Goal: Information Seeking & Learning: Check status

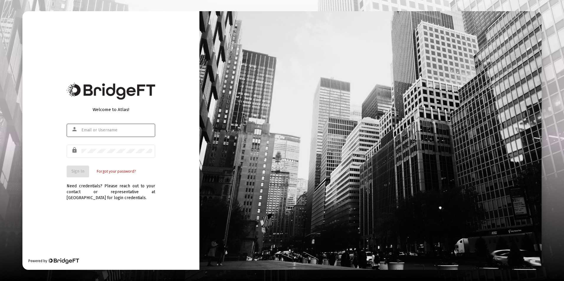
click at [105, 131] on input "text" at bounding box center [116, 130] width 71 height 5
type input "dtrossman@passivecapital.com"
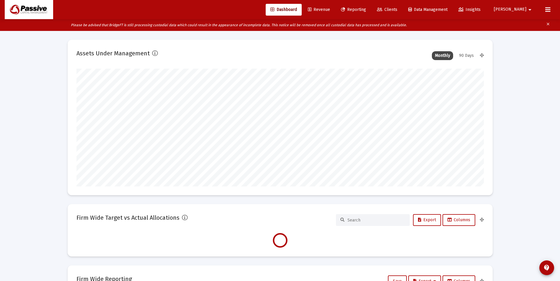
scroll to position [118, 219]
type input "2025-10-10"
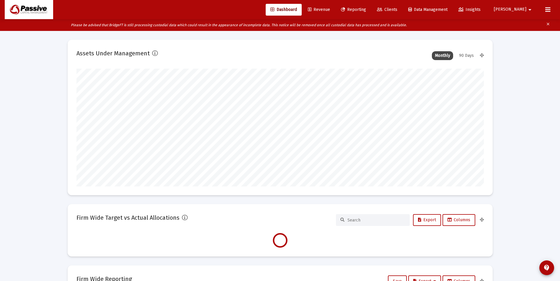
click at [471, 54] on div "90 Days" at bounding box center [466, 55] width 21 height 9
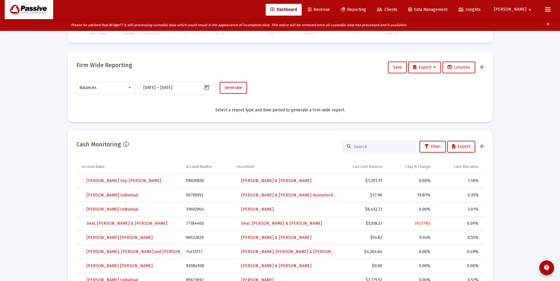
scroll to position [354, 0]
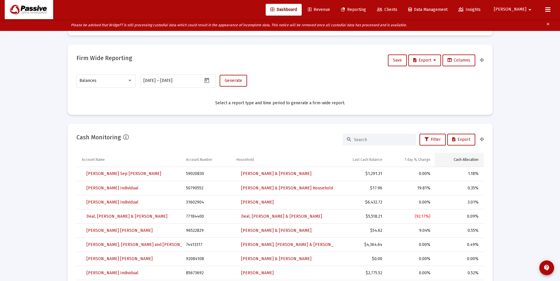
click at [475, 159] on div "Cash Allocation" at bounding box center [465, 160] width 25 height 5
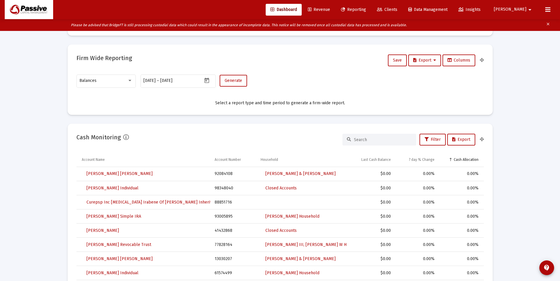
click at [475, 159] on div "Cash Allocation" at bounding box center [465, 160] width 25 height 5
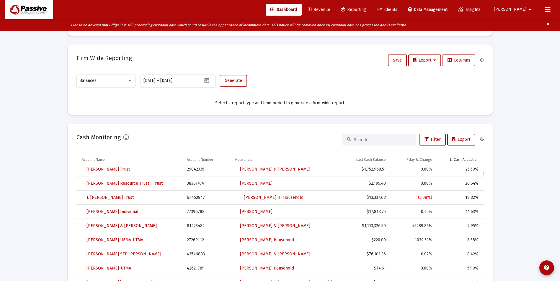
scroll to position [502, 0]
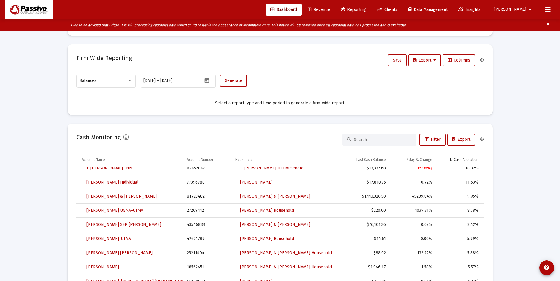
click at [366, 9] on span "Reporting" at bounding box center [353, 9] width 25 height 5
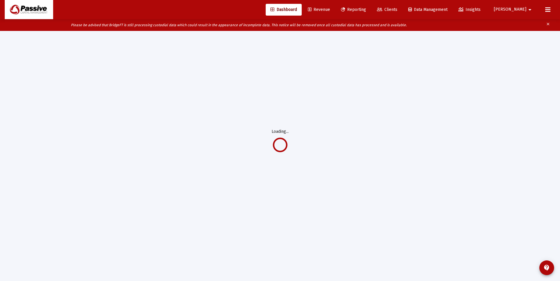
scroll to position [12, 0]
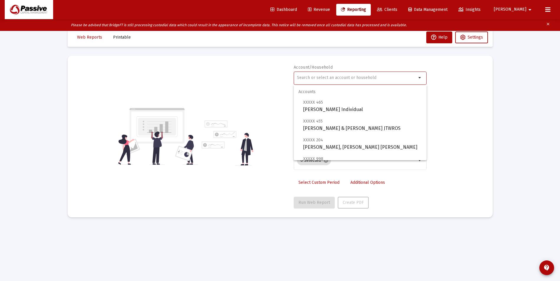
click at [358, 77] on input "text" at bounding box center [356, 78] width 119 height 5
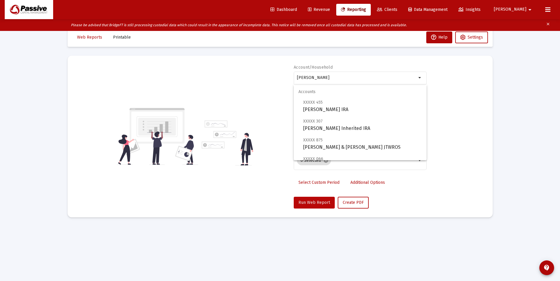
click at [308, 201] on span "Run Web Report" at bounding box center [314, 202] width 32 height 5
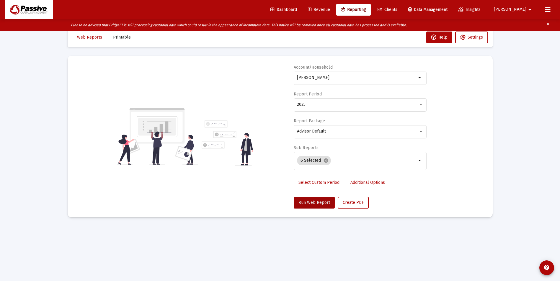
click at [252, 25] on icon "Please be advised that BridgeFT is still processing custodial data which could …" at bounding box center [239, 25] width 336 height 4
click at [314, 133] on span "Advisor Default" at bounding box center [311, 131] width 29 height 5
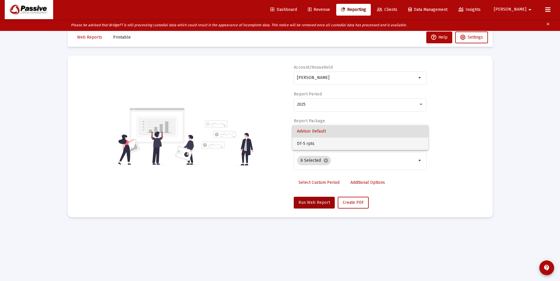
drag, startPoint x: 309, startPoint y: 144, endPoint x: 310, endPoint y: 148, distance: 3.8
click at [309, 144] on span "DT-5 rpts" at bounding box center [360, 144] width 127 height 12
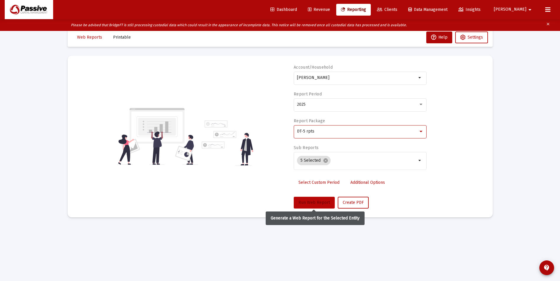
click at [324, 202] on span "Run Web Report" at bounding box center [314, 202] width 32 height 5
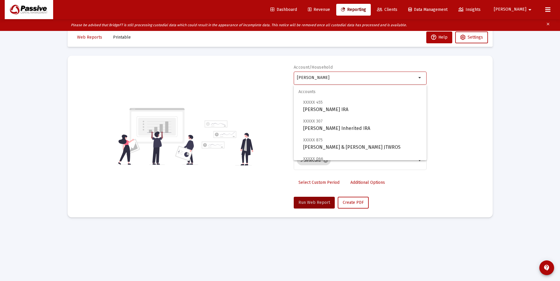
click at [320, 79] on input "valerie" at bounding box center [356, 78] width 119 height 5
click at [317, 147] on span "XXXXX 875 Valerie & Scott Anderson JTWROS" at bounding box center [362, 144] width 119 height 14
type input "Valerie & Scott Anderson JTWROS"
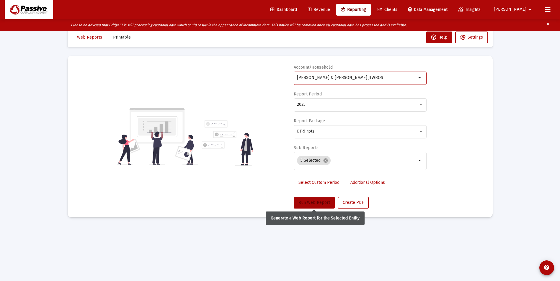
click at [314, 202] on span "Run Web Report" at bounding box center [314, 202] width 32 height 5
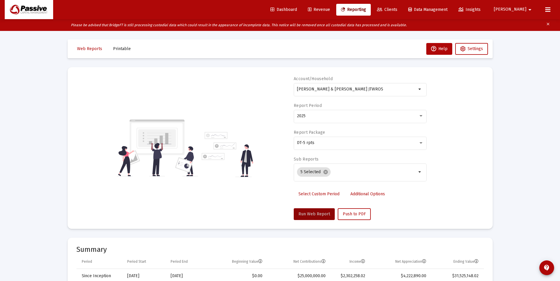
scroll to position [0, 0]
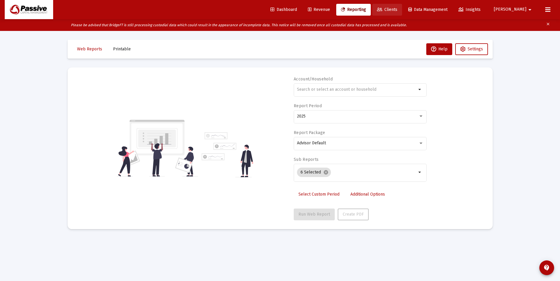
click at [397, 10] on span "Clients" at bounding box center [387, 9] width 20 height 5
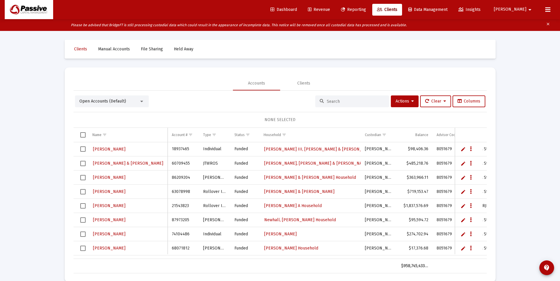
click at [122, 98] on div "Open Accounts (Default)" at bounding box center [112, 102] width 74 height 12
click at [142, 102] on div at bounding box center [141, 101] width 5 height 5
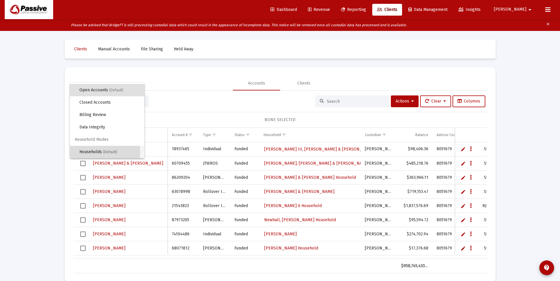
click at [95, 152] on span "Households (Default)" at bounding box center [109, 152] width 60 height 12
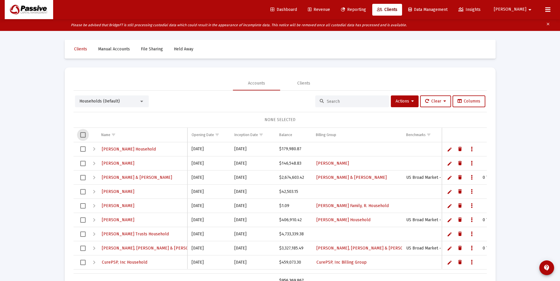
click at [82, 135] on span "Select all" at bounding box center [82, 134] width 5 height 5
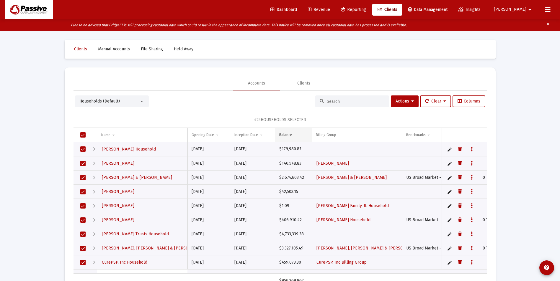
click at [284, 134] on div "Balance" at bounding box center [285, 135] width 13 height 5
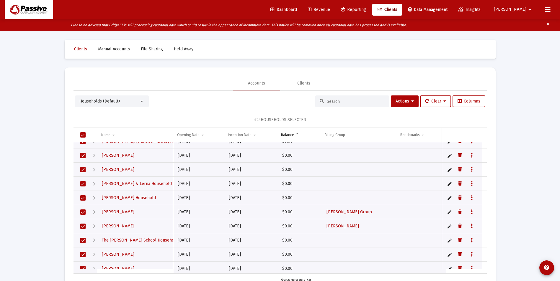
scroll to position [0, 0]
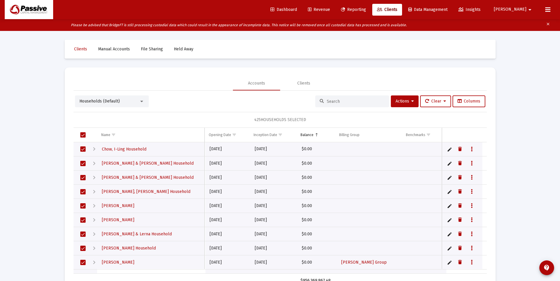
click at [83, 134] on span "Select all" at bounding box center [82, 134] width 5 height 5
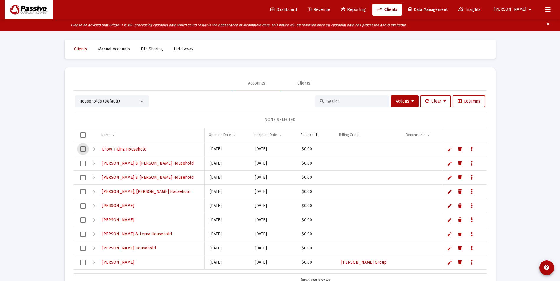
click at [83, 151] on span "Select row" at bounding box center [82, 149] width 5 height 5
click at [83, 164] on span "Select row" at bounding box center [82, 163] width 5 height 5
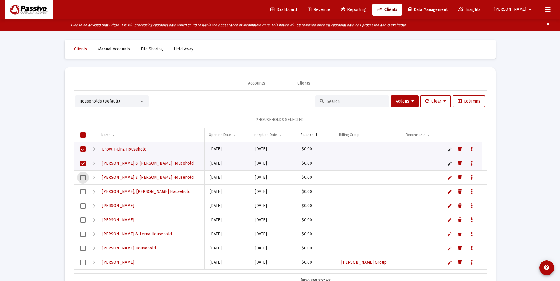
click at [83, 178] on span "Select row" at bounding box center [82, 177] width 5 height 5
click at [83, 191] on span "Select row" at bounding box center [82, 191] width 5 height 5
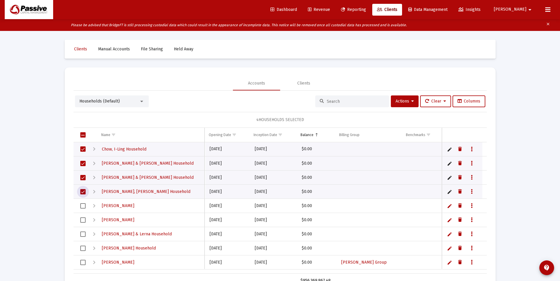
click at [83, 205] on span "Select row" at bounding box center [82, 206] width 5 height 5
click at [83, 220] on span "Select row" at bounding box center [82, 220] width 5 height 5
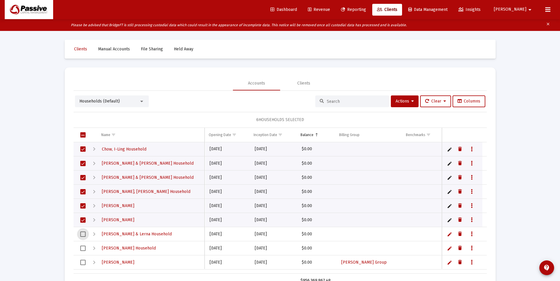
click at [83, 234] on span "Select row" at bounding box center [82, 234] width 5 height 5
click at [82, 248] on span "Select row" at bounding box center [82, 248] width 5 height 5
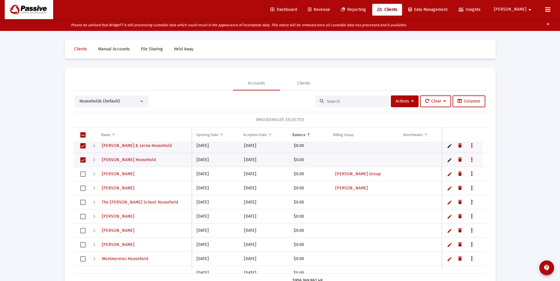
click at [82, 173] on span "Select row" at bounding box center [82, 174] width 5 height 5
click at [84, 187] on span "Select row" at bounding box center [82, 188] width 5 height 5
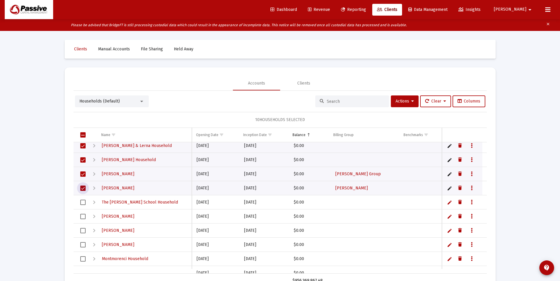
click at [83, 202] on span "Select row" at bounding box center [82, 202] width 5 height 5
click at [83, 215] on span "Select row" at bounding box center [82, 216] width 5 height 5
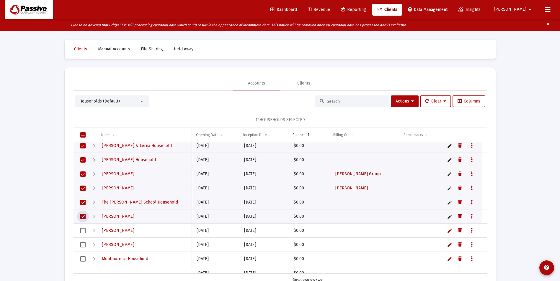
click at [84, 228] on span "Select row" at bounding box center [82, 230] width 5 height 5
click at [84, 243] on span "Select row" at bounding box center [82, 245] width 5 height 5
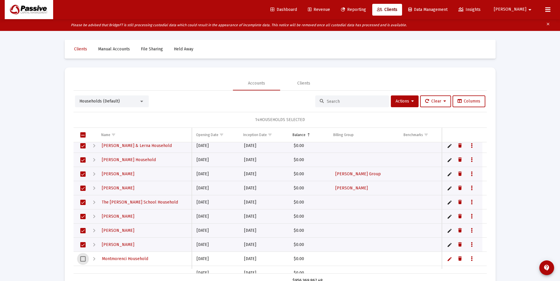
click at [82, 259] on span "Select row" at bounding box center [82, 259] width 5 height 5
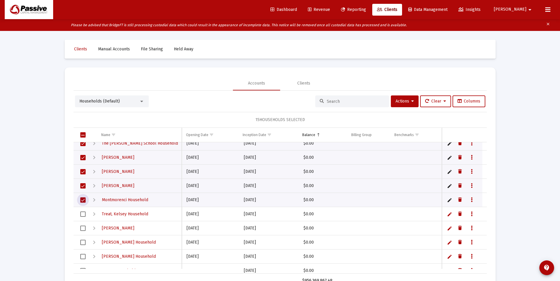
click at [84, 215] on span "Select row" at bounding box center [82, 214] width 5 height 5
click at [84, 224] on td "Data grid" at bounding box center [80, 229] width 15 height 14
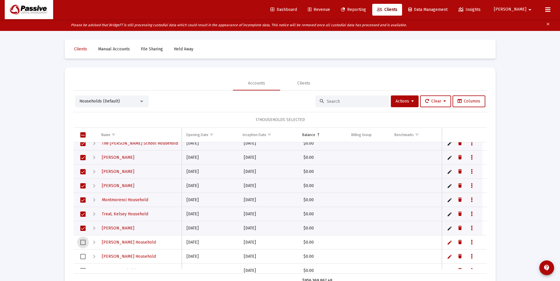
click at [82, 243] on span "Select row" at bounding box center [82, 242] width 5 height 5
click at [82, 254] on span "Select row" at bounding box center [82, 256] width 5 height 5
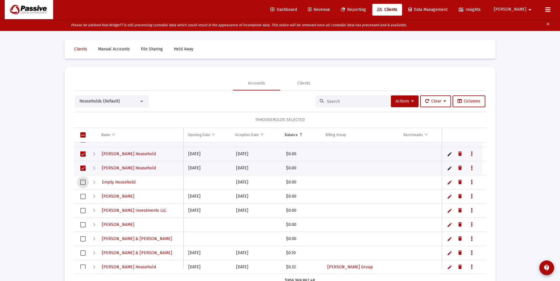
click at [83, 183] on span "Select row" at bounding box center [82, 182] width 5 height 5
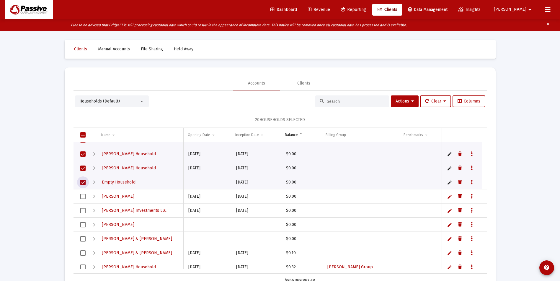
click at [85, 195] on span "Select row" at bounding box center [82, 196] width 5 height 5
click at [85, 210] on span "Select row" at bounding box center [82, 210] width 5 height 5
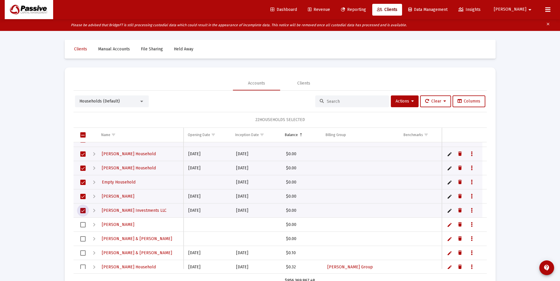
click at [85, 224] on span "Select row" at bounding box center [82, 224] width 5 height 5
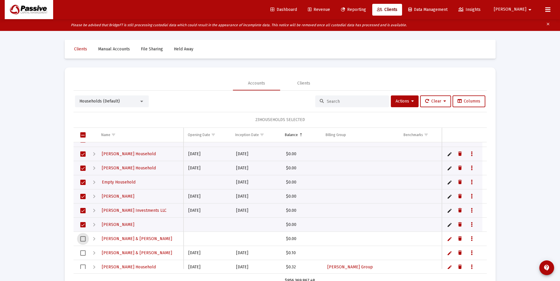
click at [81, 239] on span "Select row" at bounding box center [82, 239] width 5 height 5
click at [83, 252] on span "Select row" at bounding box center [82, 253] width 5 height 5
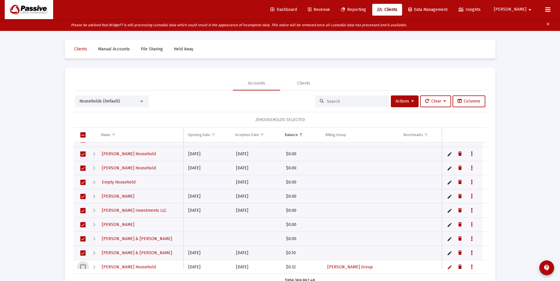
click at [83, 267] on span "Select row" at bounding box center [82, 267] width 5 height 5
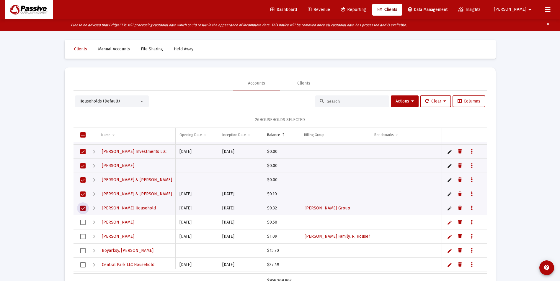
click at [83, 223] on span "Select row" at bounding box center [82, 222] width 5 height 5
click at [82, 238] on span "Select row" at bounding box center [82, 236] width 5 height 5
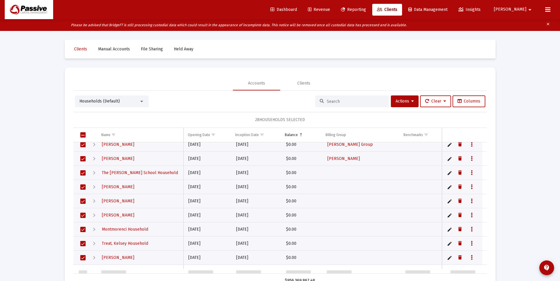
scroll to position [89, 0]
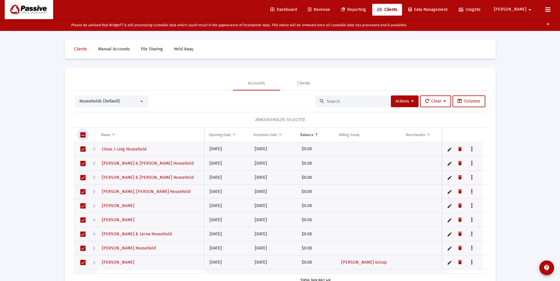
click at [85, 135] on span "Select all" at bounding box center [82, 134] width 5 height 5
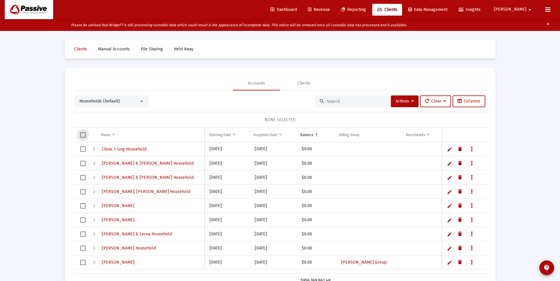
click at [85, 135] on span "Select all" at bounding box center [82, 134] width 5 height 5
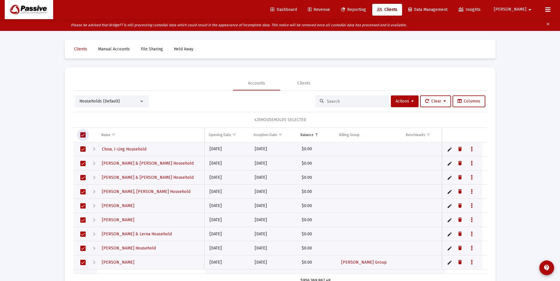
click at [84, 134] on span "Select all" at bounding box center [82, 134] width 5 height 5
